Goal: Task Accomplishment & Management: Use online tool/utility

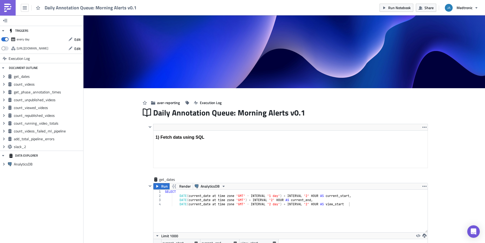
click at [9, 8] on img at bounding box center [8, 8] width 8 height 8
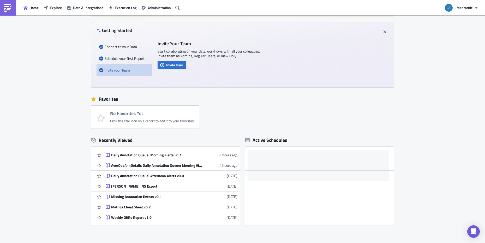
scroll to position [42, 0]
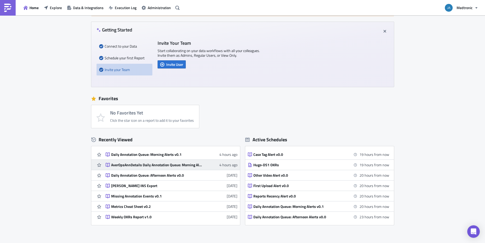
click at [150, 163] on div "AverOpsAnnDetails Daily Annotation Queue: Morning Alerts v1" at bounding box center [156, 165] width 91 height 5
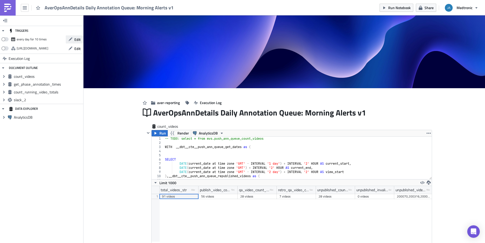
scroll to position [26006, 25786]
click at [75, 41] on span "Edit" at bounding box center [77, 39] width 6 height 5
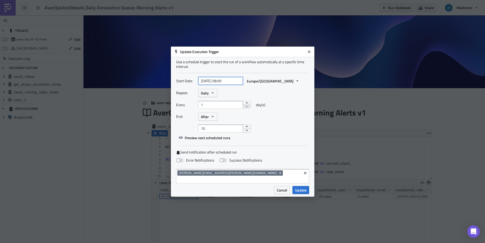
select select "7"
select select "2025"
click at [224, 84] on input "[DATE] 08:00" at bounding box center [220, 81] width 45 height 8
type input "[DATE] 09:00"
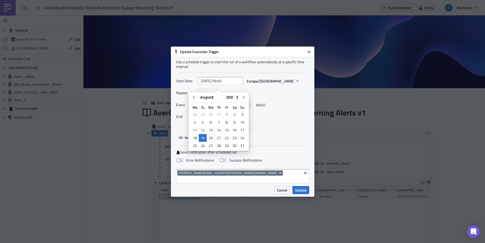
click at [298, 130] on div "10" at bounding box center [253, 129] width 111 height 8
click at [211, 121] on button "After" at bounding box center [207, 117] width 19 height 8
click at [211, 127] on div "Never" at bounding box center [222, 126] width 43 height 5
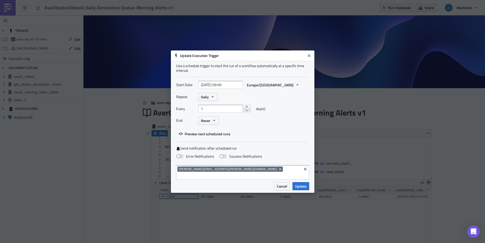
click at [267, 132] on div "Start Date: [DATE] 09:00 Europe/[GEOGRAPHIC_DATA] Repeat: Daily Every 1 day(s) …" at bounding box center [242, 109] width 133 height 57
click at [221, 137] on span "Preview next scheduled runs" at bounding box center [208, 133] width 46 height 5
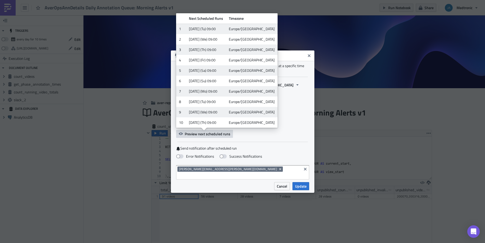
click at [285, 138] on div "Start Date: [DATE] 09:00 Europe/[GEOGRAPHIC_DATA] Repeat: Daily Every 1 day(s) …" at bounding box center [242, 109] width 133 height 57
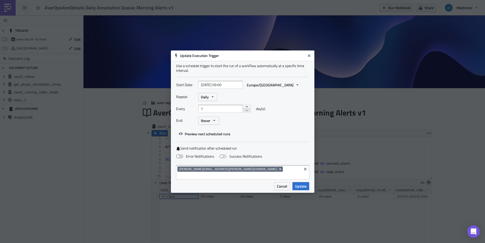
click at [182, 159] on span at bounding box center [179, 157] width 7 height 4
click at [4, 4] on input "Error Notifications" at bounding box center [2, 2] width 3 height 3
checkbox input "true"
click at [303, 184] on span "Update" at bounding box center [300, 186] width 11 height 5
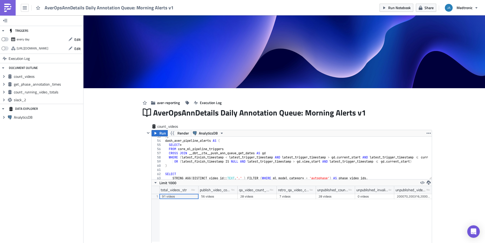
click at [4, 39] on span at bounding box center [4, 39] width 7 height 4
click at [4, 39] on input "checkbox" at bounding box center [3, 37] width 3 height 3
checkbox input "true"
click at [9, 10] on img at bounding box center [8, 8] width 8 height 8
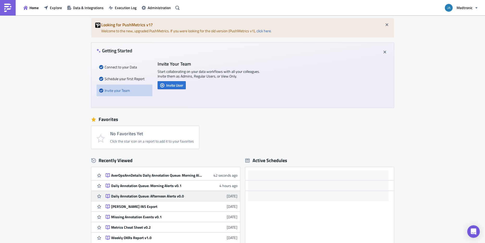
click at [127, 197] on div "Daily Annotation Queue: Afternoon Alerts v0.0" at bounding box center [156, 196] width 91 height 5
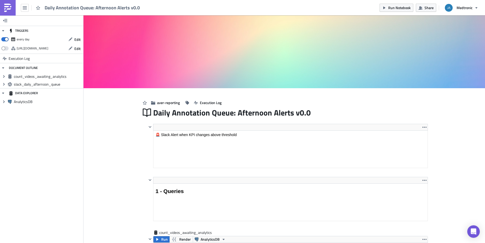
click at [8, 9] on img at bounding box center [8, 8] width 8 height 8
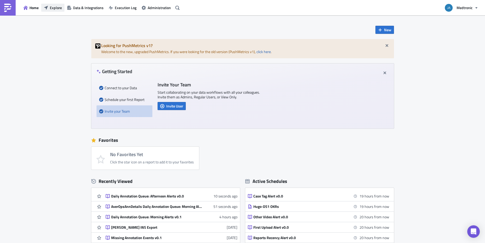
click at [49, 7] on button "Explore" at bounding box center [52, 8] width 23 height 8
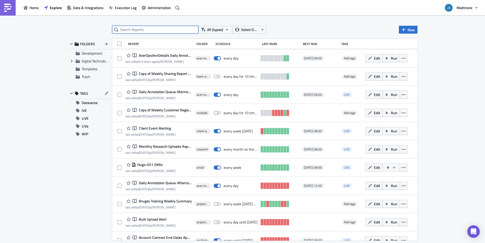
click at [167, 31] on input "text" at bounding box center [155, 30] width 86 height 8
type input "afternoon"
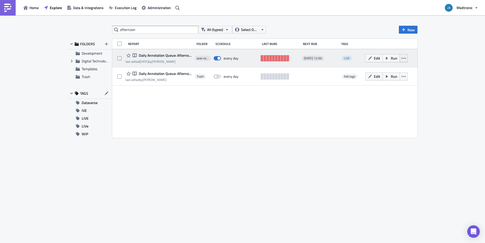
click at [402, 59] on icon "button" at bounding box center [403, 58] width 4 height 4
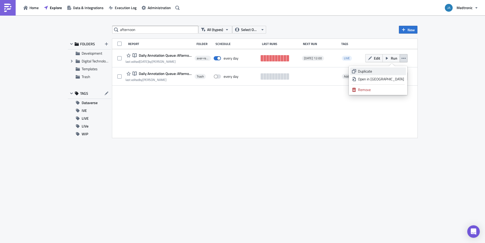
click at [390, 73] on div "Duplicate" at bounding box center [381, 71] width 46 height 5
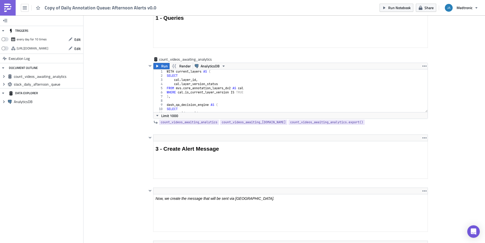
scroll to position [188, 0]
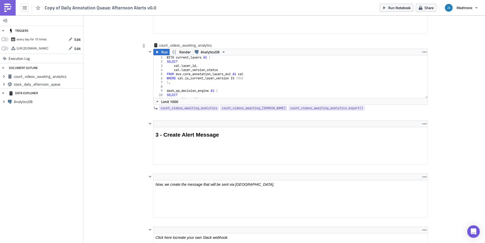
type textarea "),"
click at [194, 82] on div "WITH current_layers AS ( SELECT cal . layer_id , cal . layer_version_status FRO…" at bounding box center [303, 79] width 274 height 47
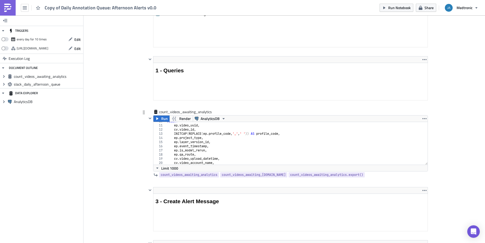
scroll to position [0, 0]
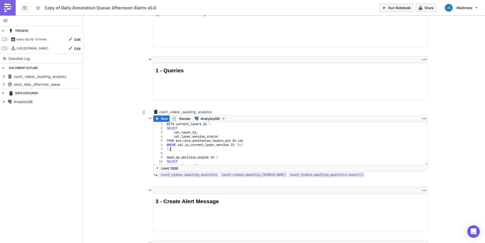
click at [265, 150] on div "WITH current_layers AS ( SELECT cal . layer_id , cal . layer_version_status FRO…" at bounding box center [303, 145] width 274 height 47
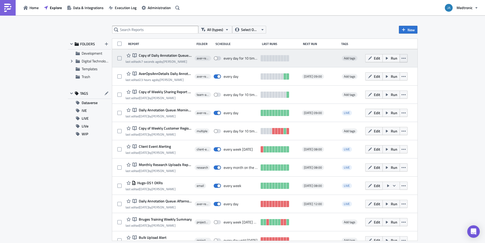
click at [405, 57] on icon "button" at bounding box center [403, 58] width 4 height 4
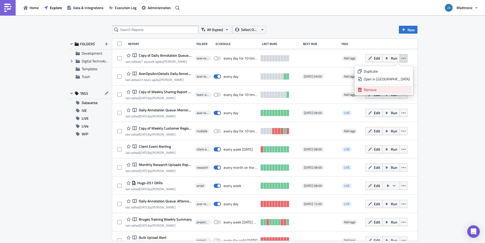
click at [388, 88] on div "Remove" at bounding box center [386, 89] width 46 height 5
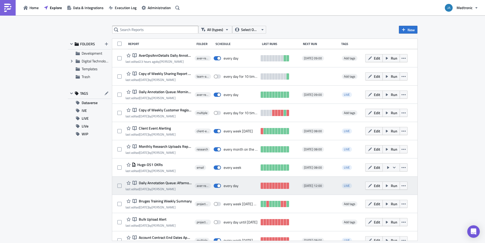
click at [168, 183] on span "Daily Annotation Queue: Afternoon Alerts v0.0" at bounding box center [164, 183] width 54 height 5
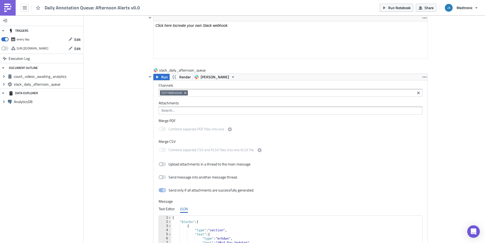
scroll to position [464, 0]
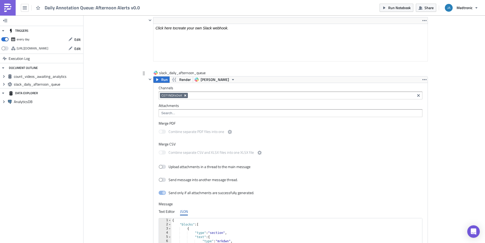
click at [183, 94] on icon "Remove Tag" at bounding box center [185, 96] width 4 height 4
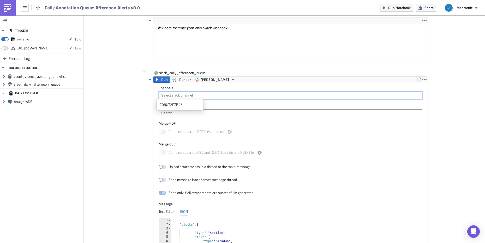
click at [193, 97] on input at bounding box center [290, 95] width 260 height 5
paste input "C08UT2PTB46"
type input "C08UT2PTB46"
click at [179, 112] on div "Add "C08UT2PTB46"" at bounding box center [183, 112] width 35 height 5
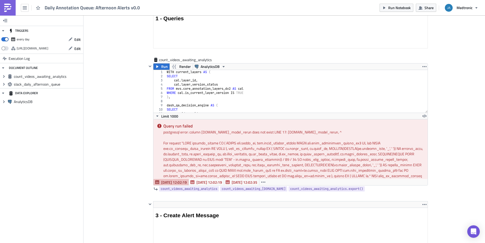
scroll to position [172, 0]
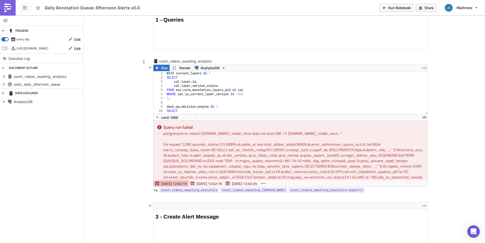
click at [222, 135] on div "postgresql error: column [DOMAIN_NAME]_model_rerun does not exist LINE 17: [DOM…" at bounding box center [293, 133] width 260 height 5
click at [219, 101] on div "WITH current_layers AS ( SELECT cal . layer_id , cal . layer_version_status FRO…" at bounding box center [303, 94] width 274 height 47
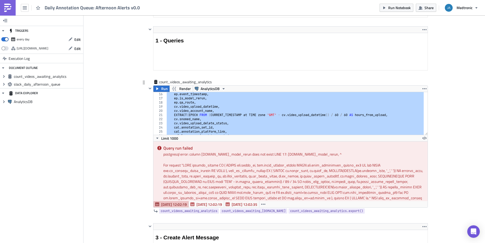
scroll to position [63, 0]
click at [216, 100] on div "ep . event_timestamp , ep . is_model_rerun , ep . qa_route , cv . video_upload_…" at bounding box center [303, 115] width 274 height 47
type textarea "[DOMAIN_NAME]_model_rerun,"
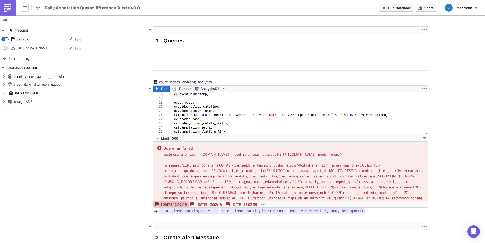
type textarea "ep.event_timestamp,"
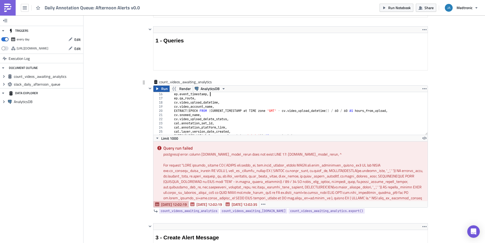
click at [161, 88] on span "Run" at bounding box center [164, 89] width 7 height 6
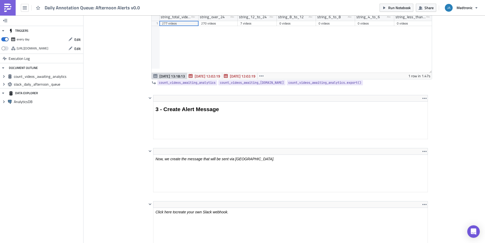
scroll to position [214, 0]
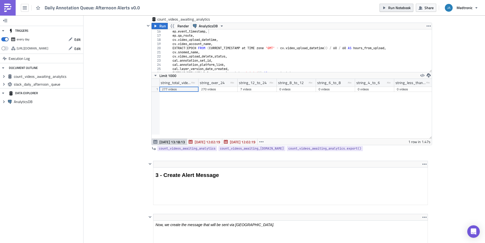
click at [396, 10] on button "Run Notebook" at bounding box center [396, 8] width 34 height 8
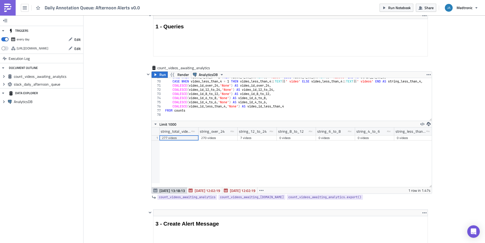
scroll to position [172, 0]
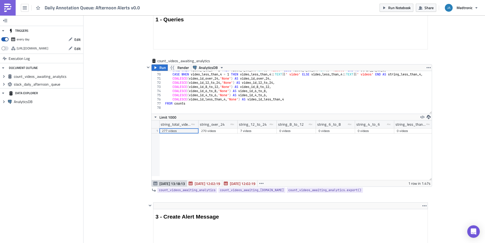
click at [5, 39] on span at bounding box center [4, 39] width 7 height 4
click at [5, 39] on input "checkbox" at bounding box center [3, 37] width 3 height 3
checkbox input "false"
click at [8, 7] on img at bounding box center [8, 8] width 8 height 8
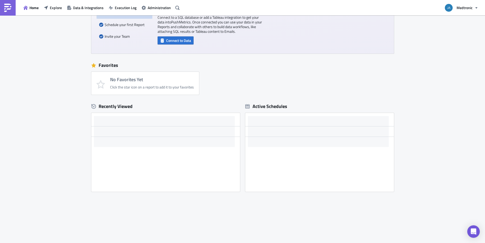
scroll to position [75, 0]
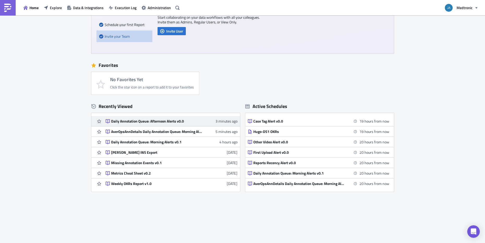
click at [161, 123] on div "Daily Annotation Queue: Afternoon Alerts v0.0" at bounding box center [156, 121] width 91 height 5
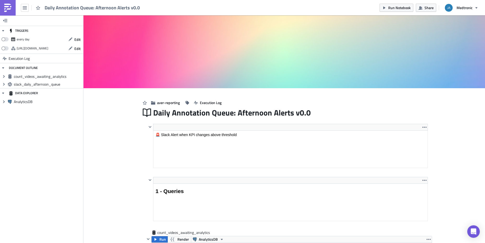
click at [12, 7] on link at bounding box center [8, 8] width 16 height 16
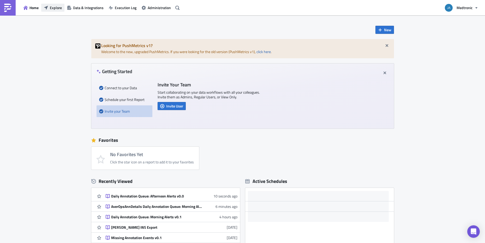
click at [53, 11] on button "Explore" at bounding box center [52, 8] width 23 height 8
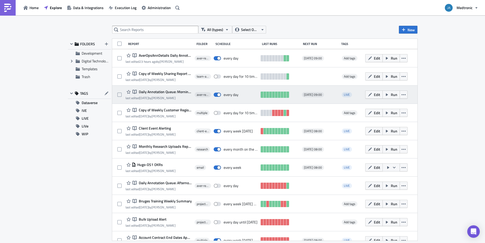
scroll to position [21, 0]
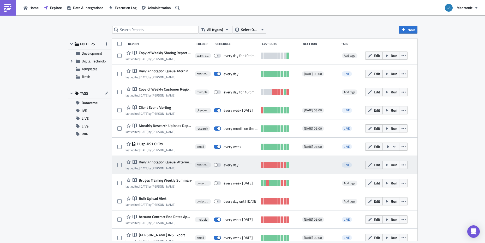
click at [372, 167] on icon "button" at bounding box center [370, 165] width 4 height 4
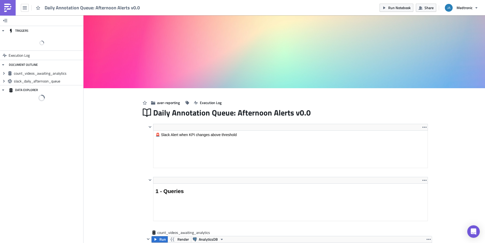
scroll to position [60, 280]
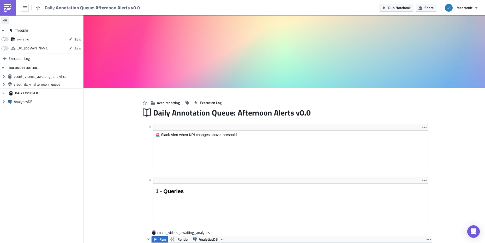
click at [5, 21] on icon "button" at bounding box center [5, 21] width 4 height 4
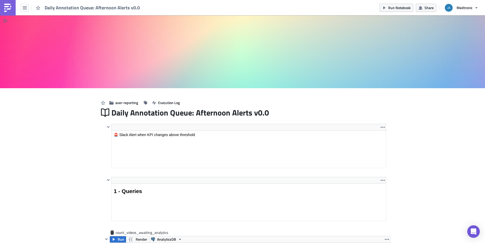
click at [5, 21] on icon "button" at bounding box center [5, 20] width 4 height 3
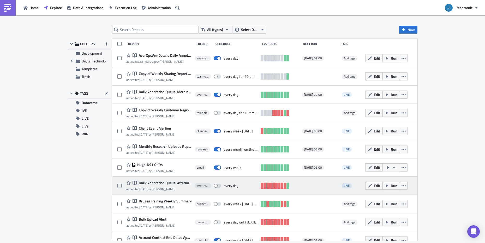
click at [361, 189] on div "LIVE" at bounding box center [351, 186] width 22 height 10
click at [350, 187] on span "LIVE" at bounding box center [347, 186] width 6 height 5
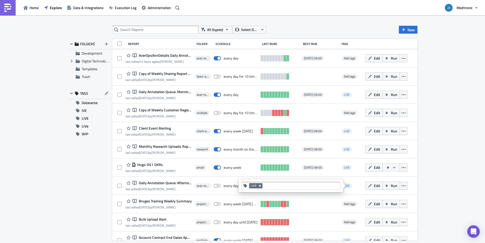
click at [258, 186] on icon "Remove Tag" at bounding box center [260, 186] width 4 height 4
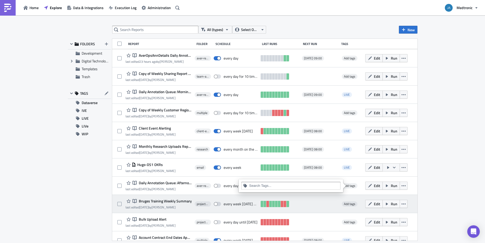
click at [321, 197] on div "Notebook Bruges Training Weekly Summary last edited [DATE] by [PERSON_NAME] pro…" at bounding box center [264, 204] width 305 height 18
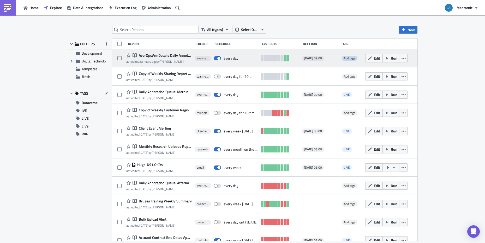
click at [353, 56] on span "Add tags" at bounding box center [349, 58] width 11 height 5
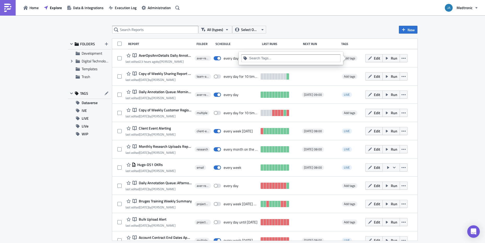
click at [254, 60] on input at bounding box center [293, 58] width 89 height 5
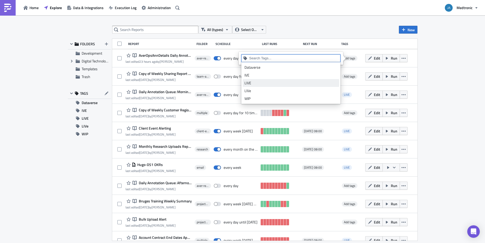
click at [252, 82] on div "LIVE" at bounding box center [290, 83] width 93 height 5
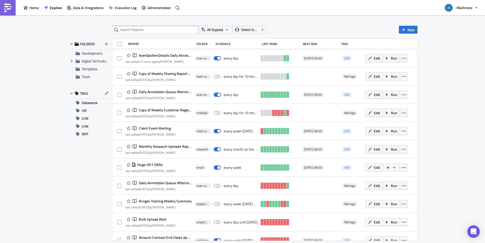
click at [444, 92] on div "All (types) Select Owner New FOLDERS Development Expand group Digital Technolog…" at bounding box center [242, 129] width 485 height 229
click at [52, 198] on div "All (types) Select Owner New FOLDERS Development Expand group Digital Technolog…" at bounding box center [242, 129] width 485 height 229
click at [71, 166] on div "FOLDERS Development Expand group Digital Technologies Templates Trash TAGS Data…" at bounding box center [89, 140] width 43 height 202
